Goal: Find specific page/section: Find specific page/section

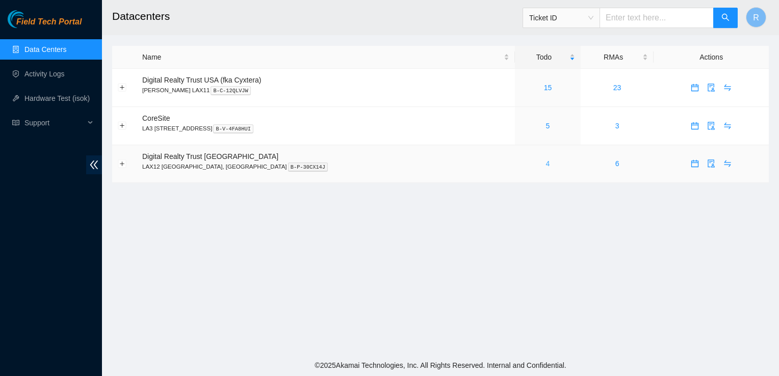
click at [546, 166] on link "4" at bounding box center [548, 164] width 4 height 8
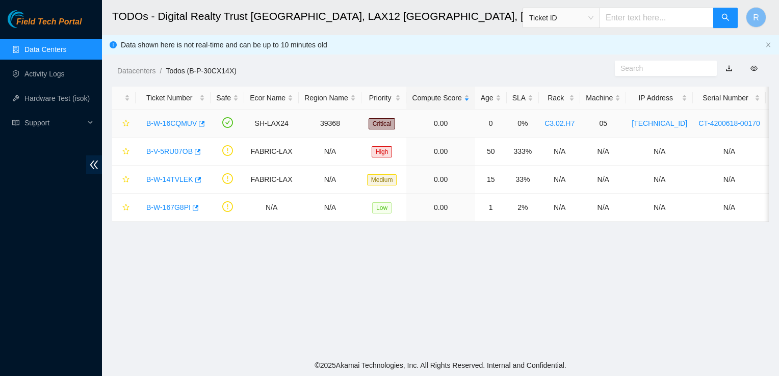
click at [173, 122] on link "B-W-16CQMUV" at bounding box center [171, 123] width 50 height 8
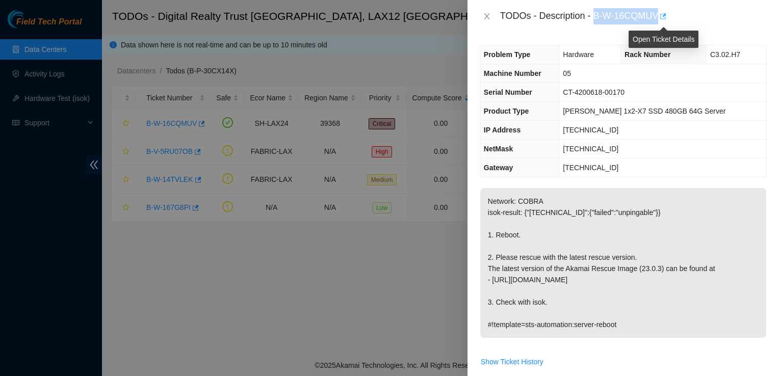
drag, startPoint x: 594, startPoint y: 16, endPoint x: 660, endPoint y: 21, distance: 66.5
click at [660, 21] on div "TODOs - Description - B-W-16CQMUV" at bounding box center [633, 16] width 267 height 16
copy div "B-W-16CQMUV"
